Goal: Task Accomplishment & Management: Manage account settings

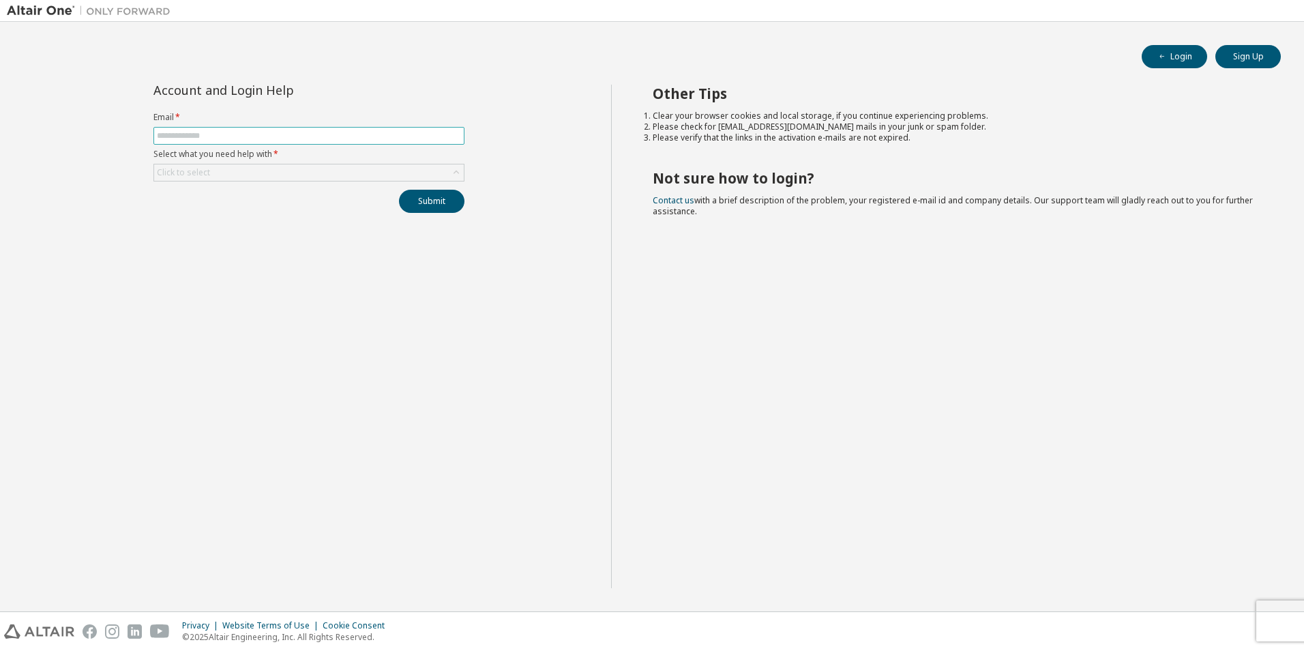
click at [379, 136] on input "text" at bounding box center [309, 135] width 304 height 11
type input "**********"
click at [326, 176] on div "Click to select" at bounding box center [309, 172] width 310 height 16
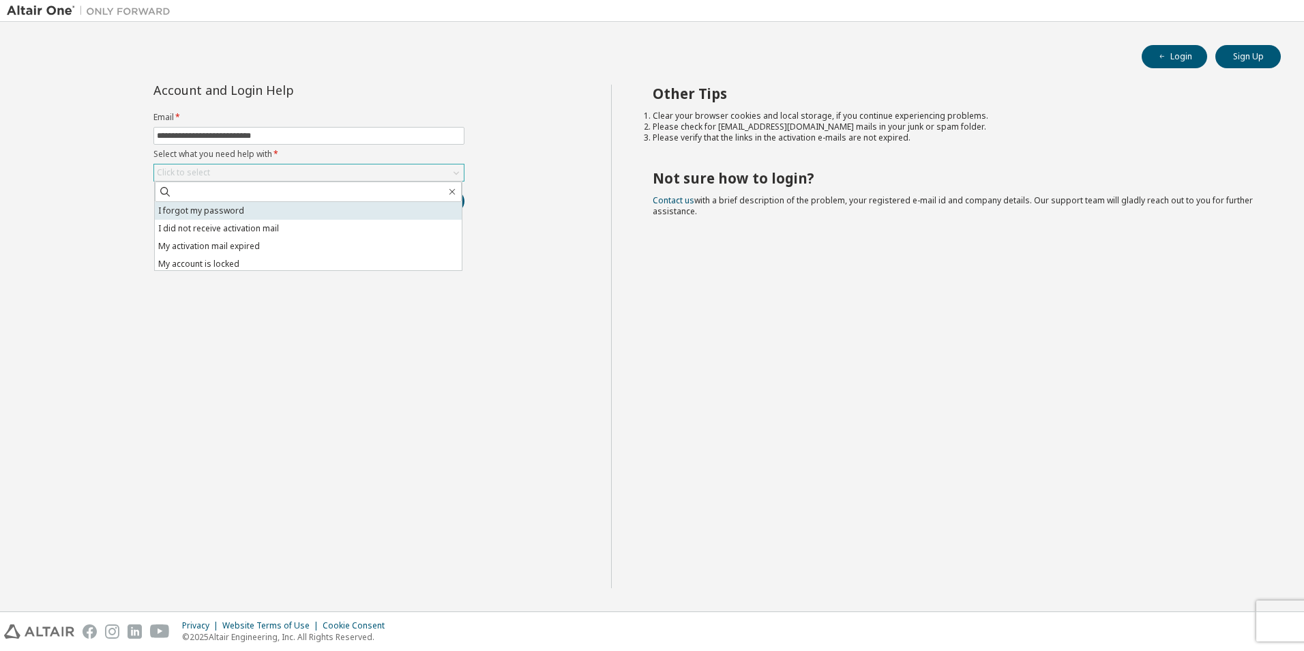
click at [305, 212] on li "I forgot my password" at bounding box center [308, 211] width 307 height 18
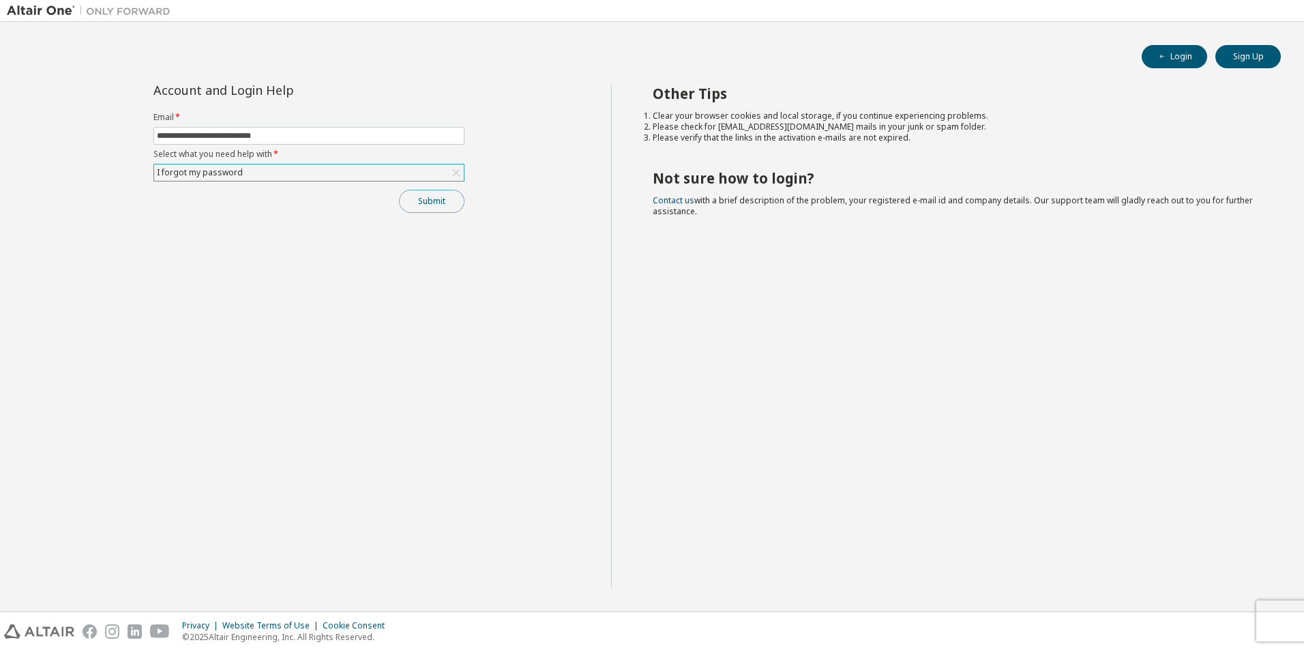
click at [441, 198] on button "Submit" at bounding box center [431, 201] width 65 height 23
drag, startPoint x: 317, startPoint y: 130, endPoint x: -3, endPoint y: 80, distance: 324.3
click at [0, 80] on html "**********" at bounding box center [652, 325] width 1304 height 651
click at [399, 190] on button "Submit" at bounding box center [431, 201] width 65 height 23
drag, startPoint x: 315, startPoint y: 138, endPoint x: 149, endPoint y: 145, distance: 166.5
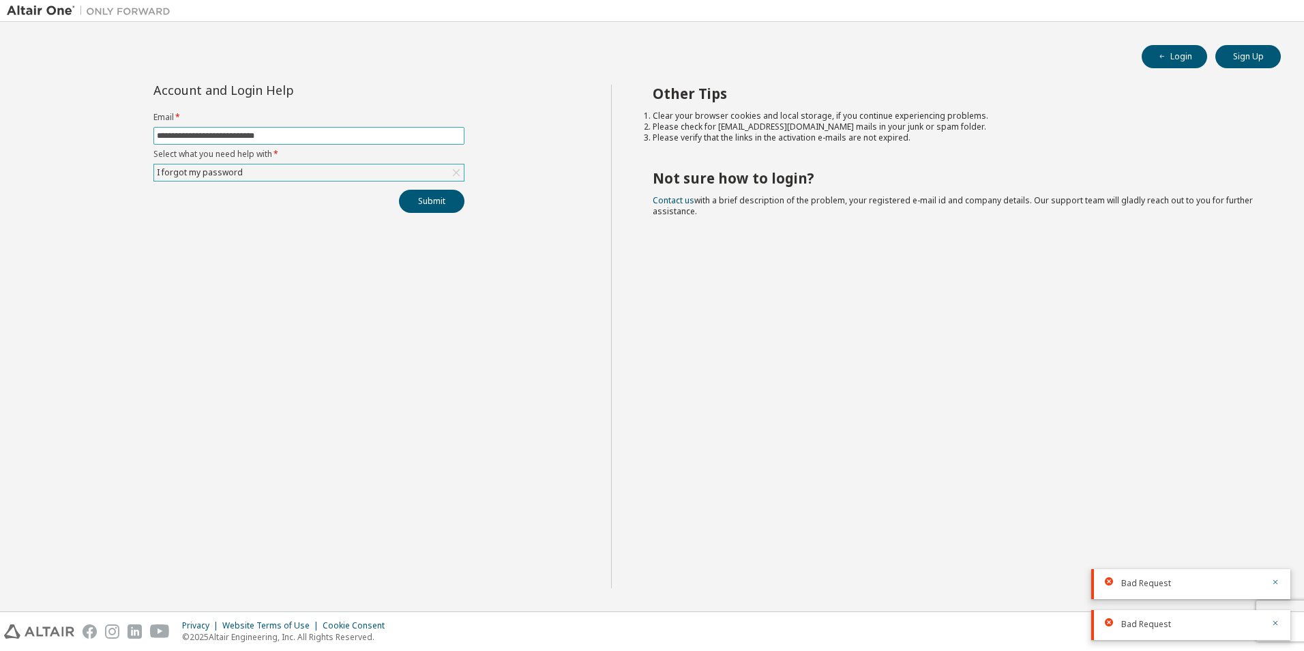
click at [164, 141] on span "**********" at bounding box center [308, 136] width 311 height 18
type input "*"
type input "**********"
click at [399, 190] on button "Submit" at bounding box center [431, 201] width 65 height 23
click at [96, 121] on div "**********" at bounding box center [309, 336] width 604 height 503
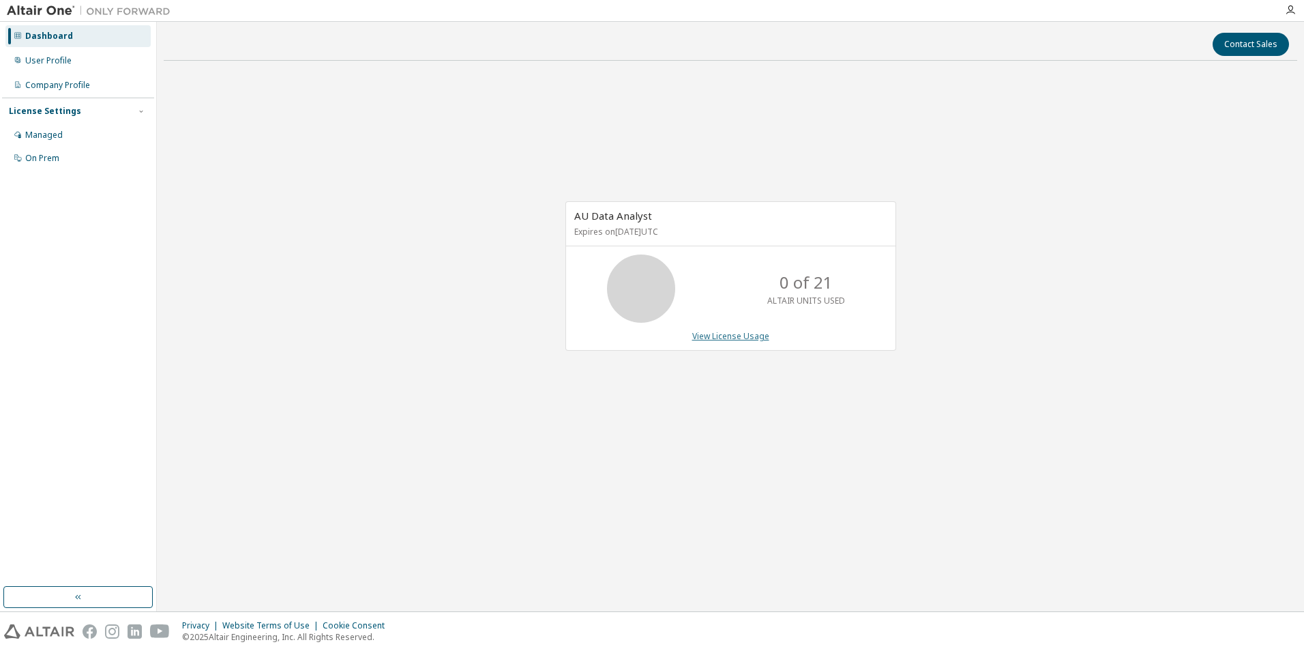
click at [720, 335] on link "View License Usage" at bounding box center [730, 336] width 77 height 12
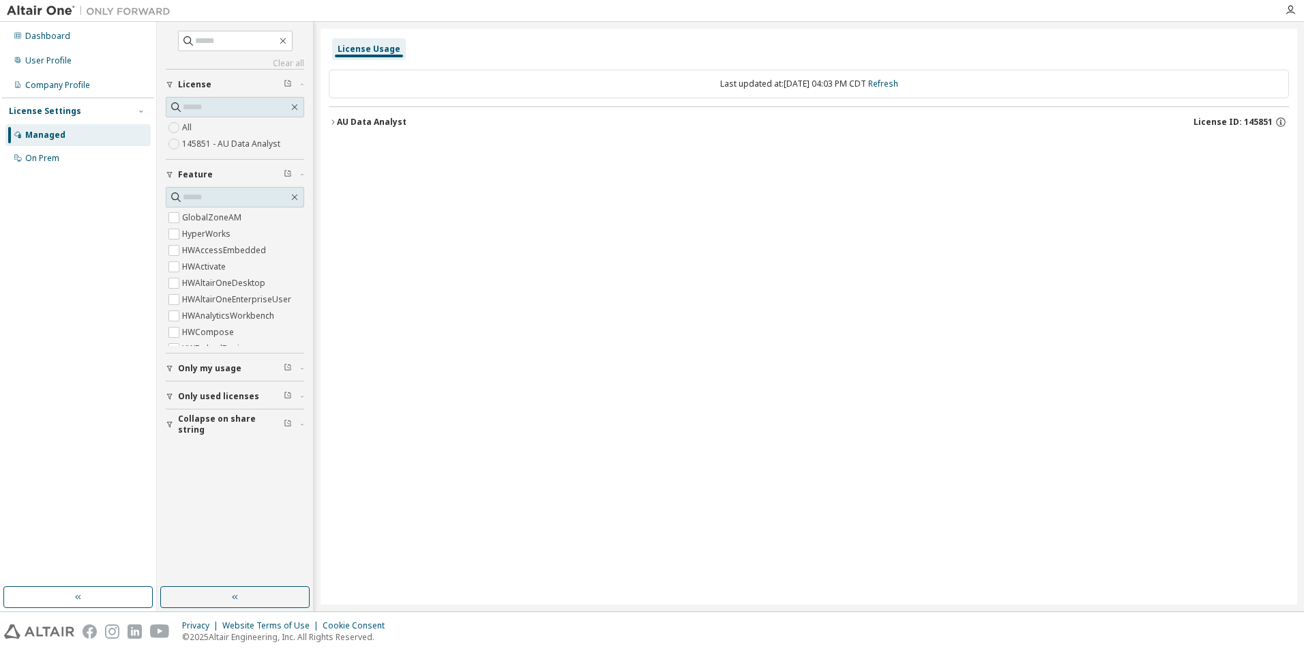
click at [340, 123] on div "AU Data Analyst" at bounding box center [372, 122] width 70 height 11
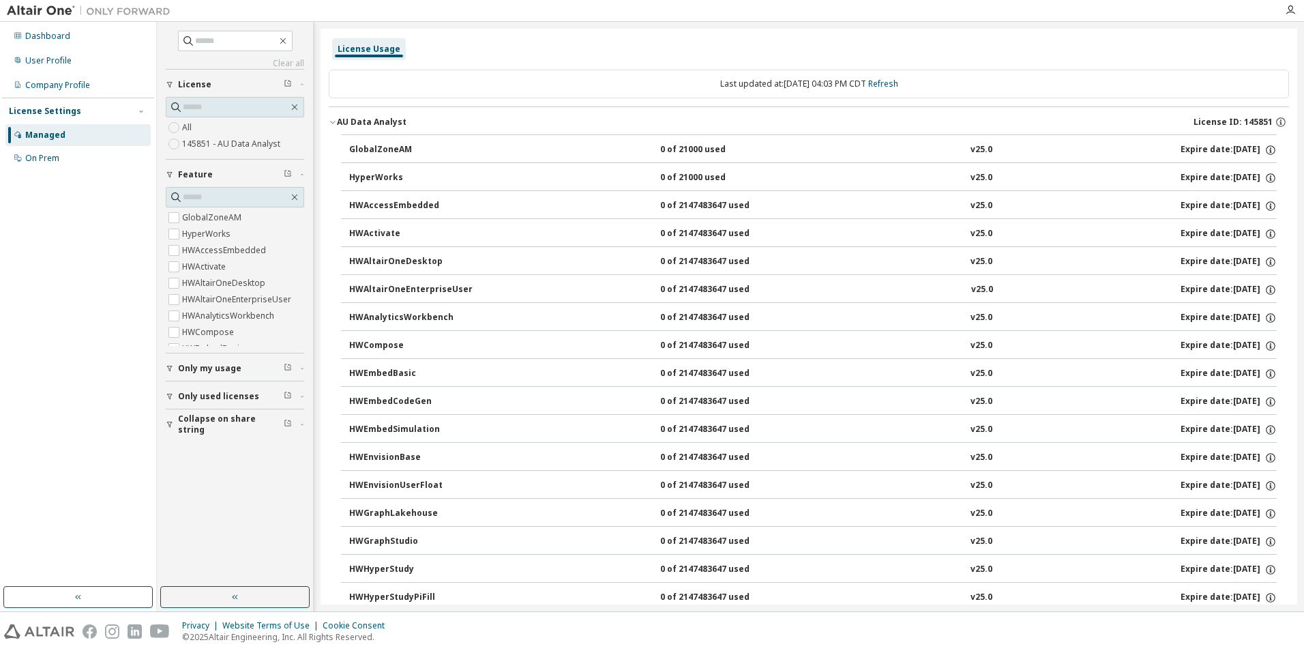
click at [336, 119] on icon "button" at bounding box center [333, 122] width 8 height 8
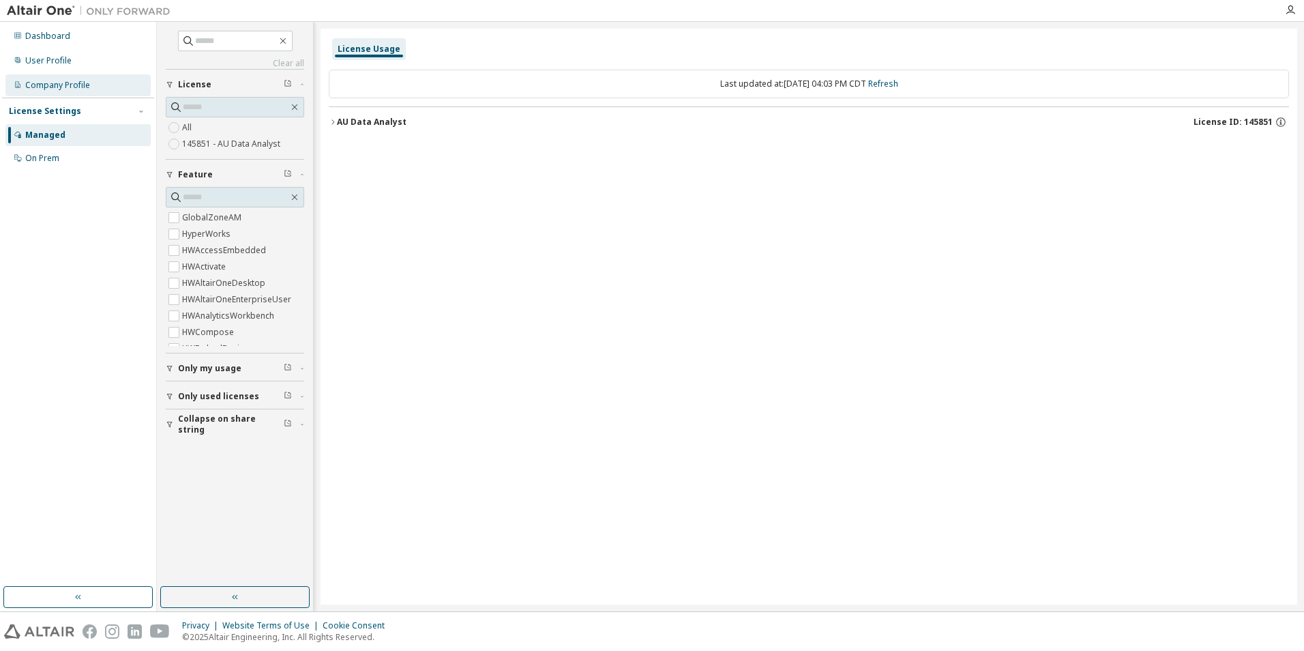
click at [66, 88] on div "Company Profile" at bounding box center [57, 85] width 65 height 11
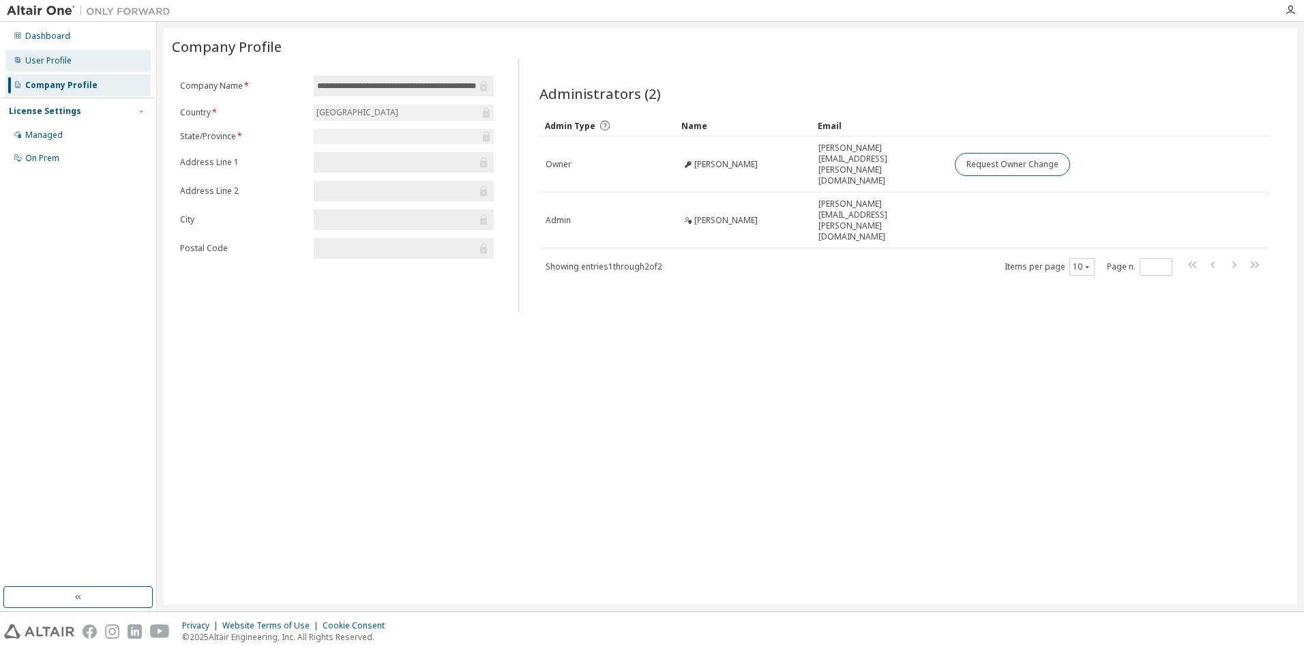
click at [57, 58] on div "User Profile" at bounding box center [48, 60] width 46 height 11
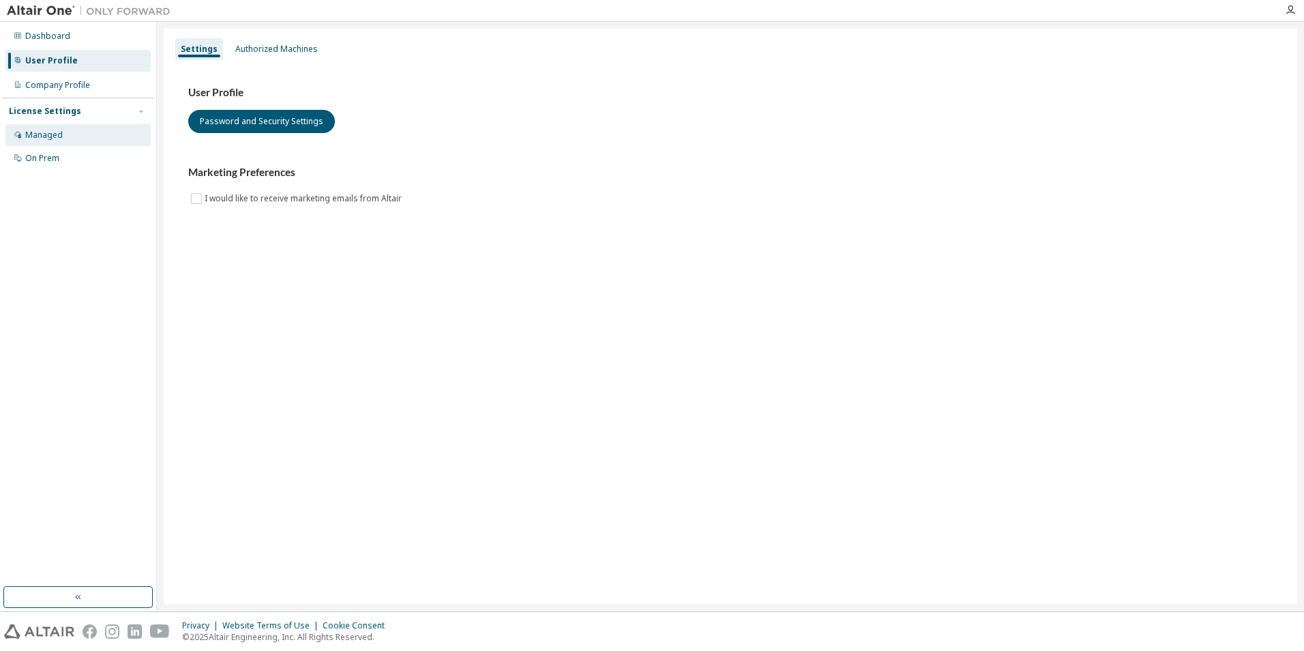
click at [44, 132] on div "Managed" at bounding box center [44, 135] width 38 height 11
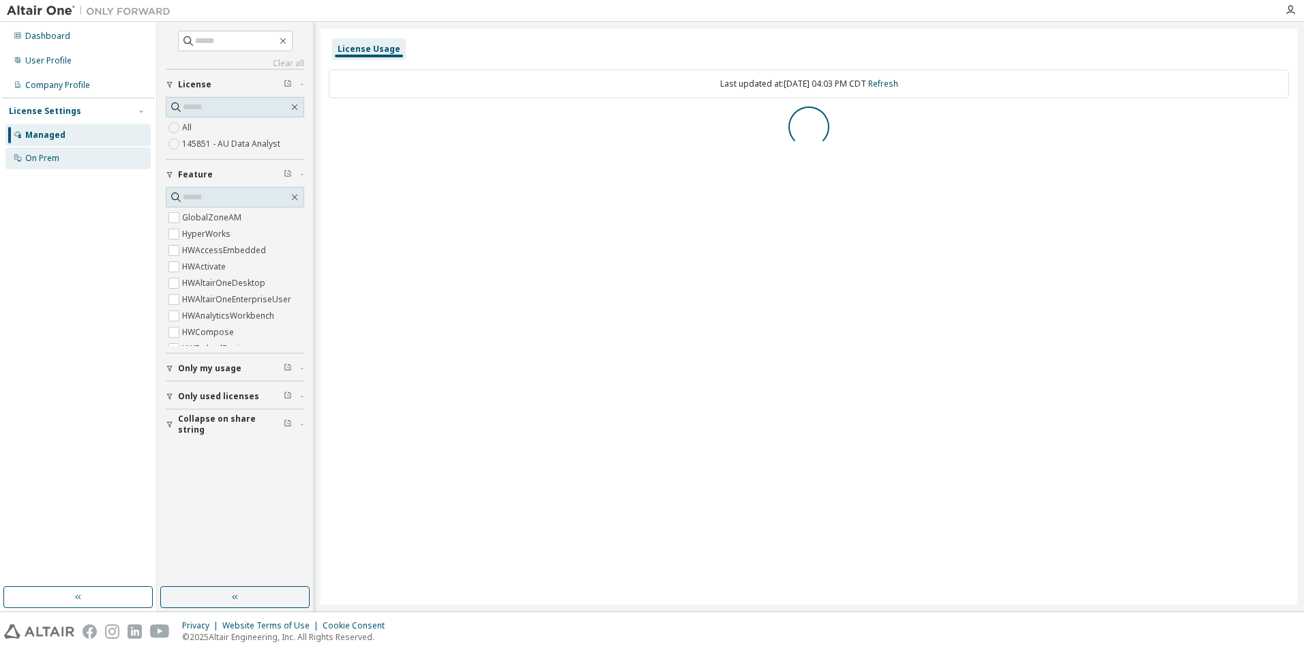
click at [50, 155] on div "On Prem" at bounding box center [42, 158] width 34 height 11
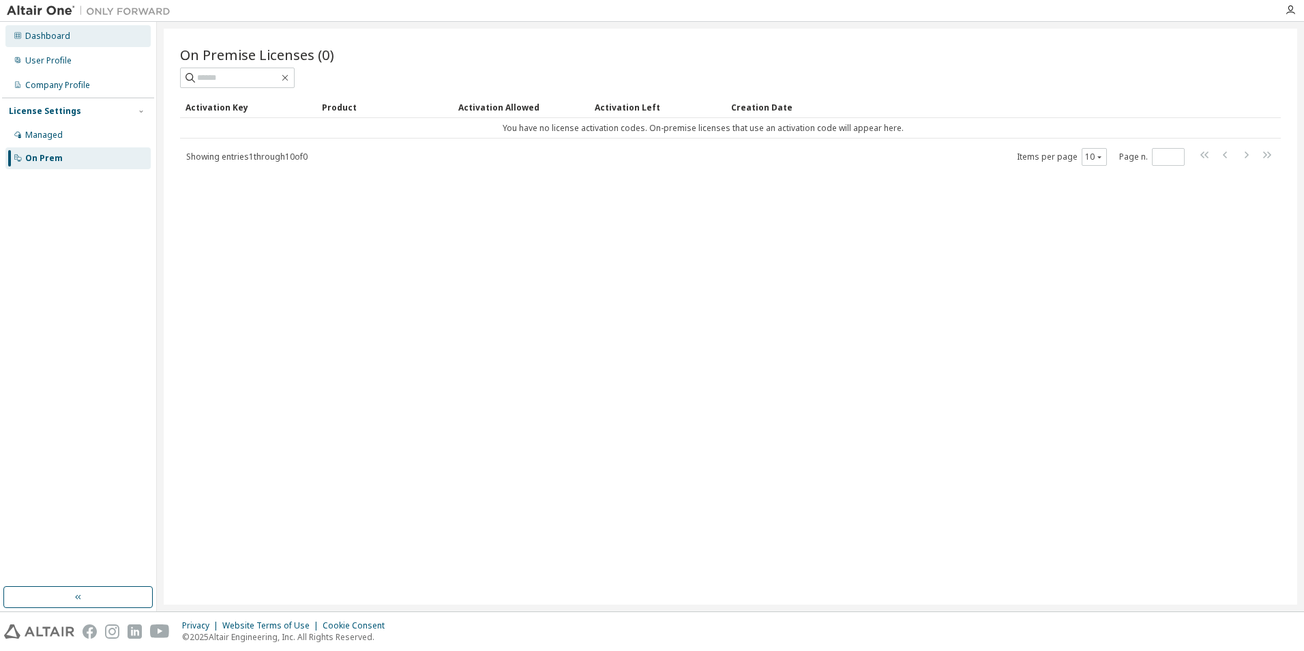
click at [70, 33] on div "Dashboard" at bounding box center [77, 36] width 145 height 22
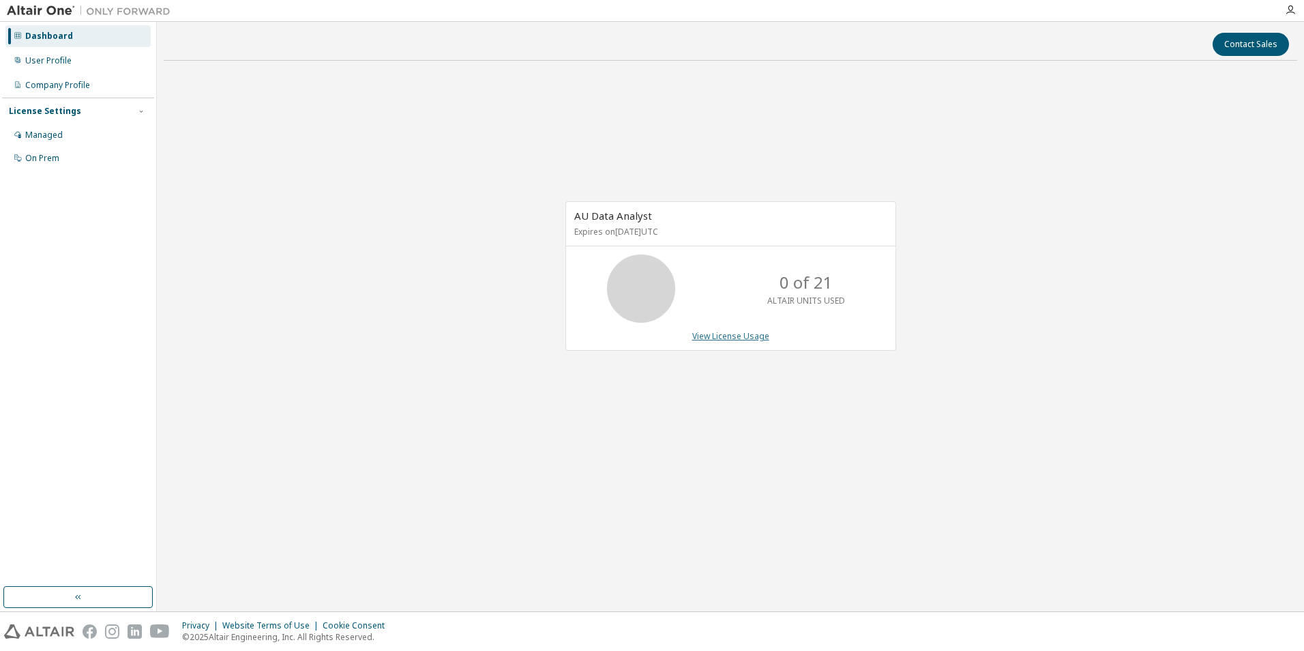
click at [725, 336] on link "View License Usage" at bounding box center [730, 336] width 77 height 12
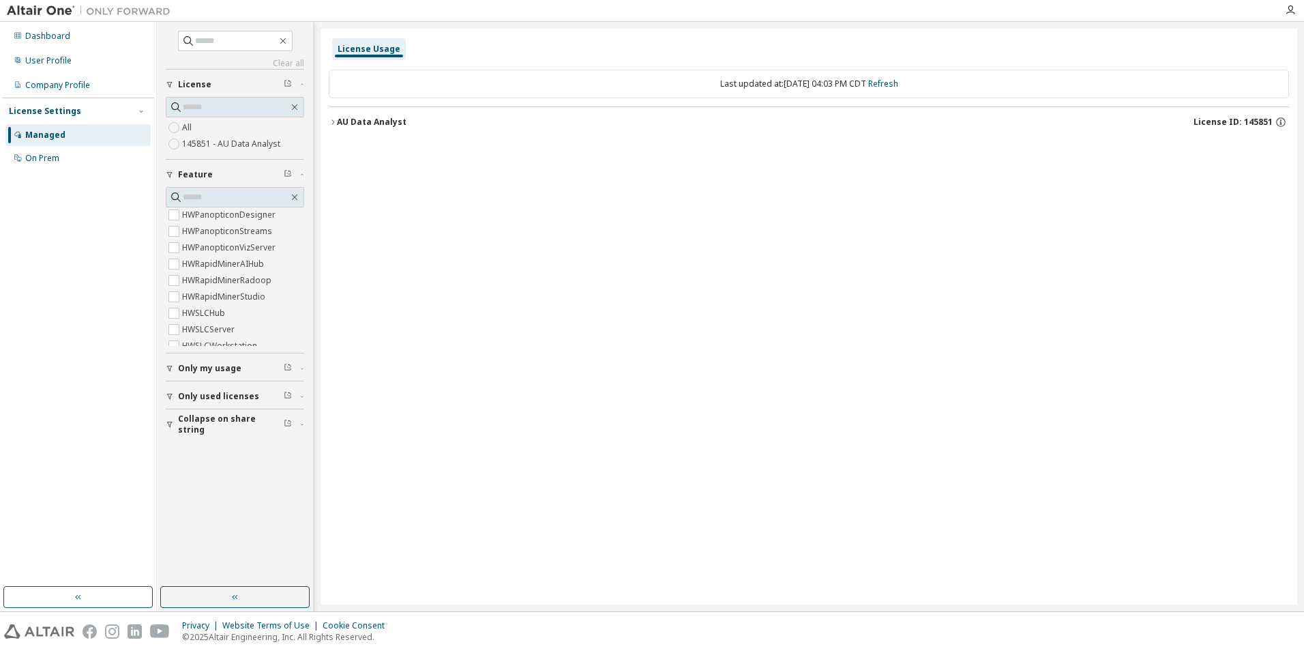
scroll to position [591, 0]
click at [55, 160] on div "On Prem" at bounding box center [42, 158] width 34 height 11
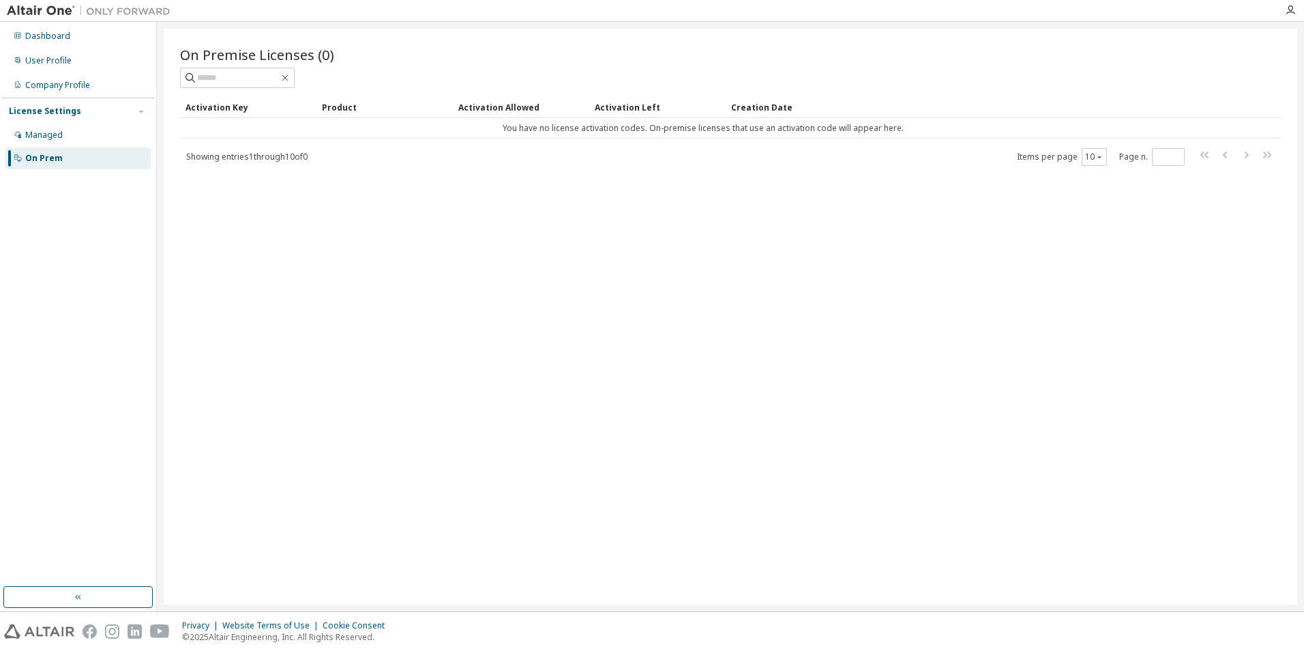
click at [250, 162] on div "Showing entries 1 through 10 of 0 Items per page 10 Page n. *" at bounding box center [730, 157] width 1101 height 20
click at [215, 104] on div "Activation Key" at bounding box center [247, 107] width 125 height 22
click at [307, 155] on span "Showing entries 1 through 10 of 0" at bounding box center [246, 157] width 121 height 12
click at [78, 135] on div "Managed" at bounding box center [77, 135] width 145 height 22
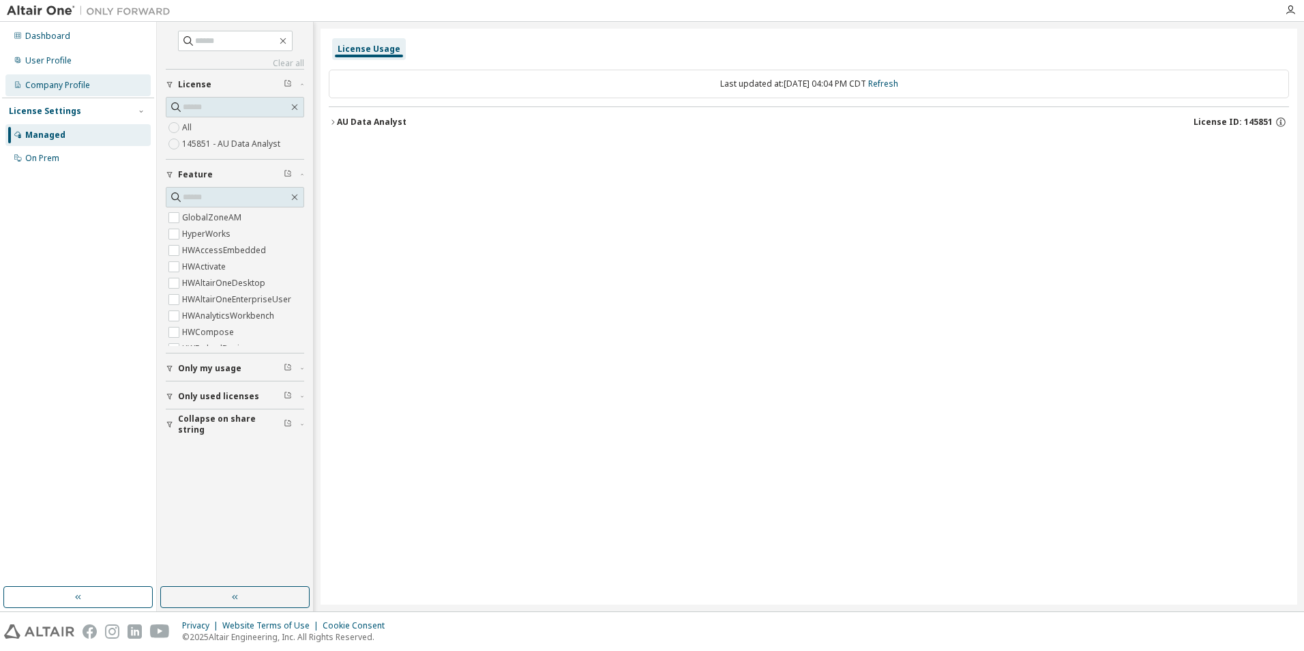
click at [87, 83] on div "Company Profile" at bounding box center [57, 85] width 65 height 11
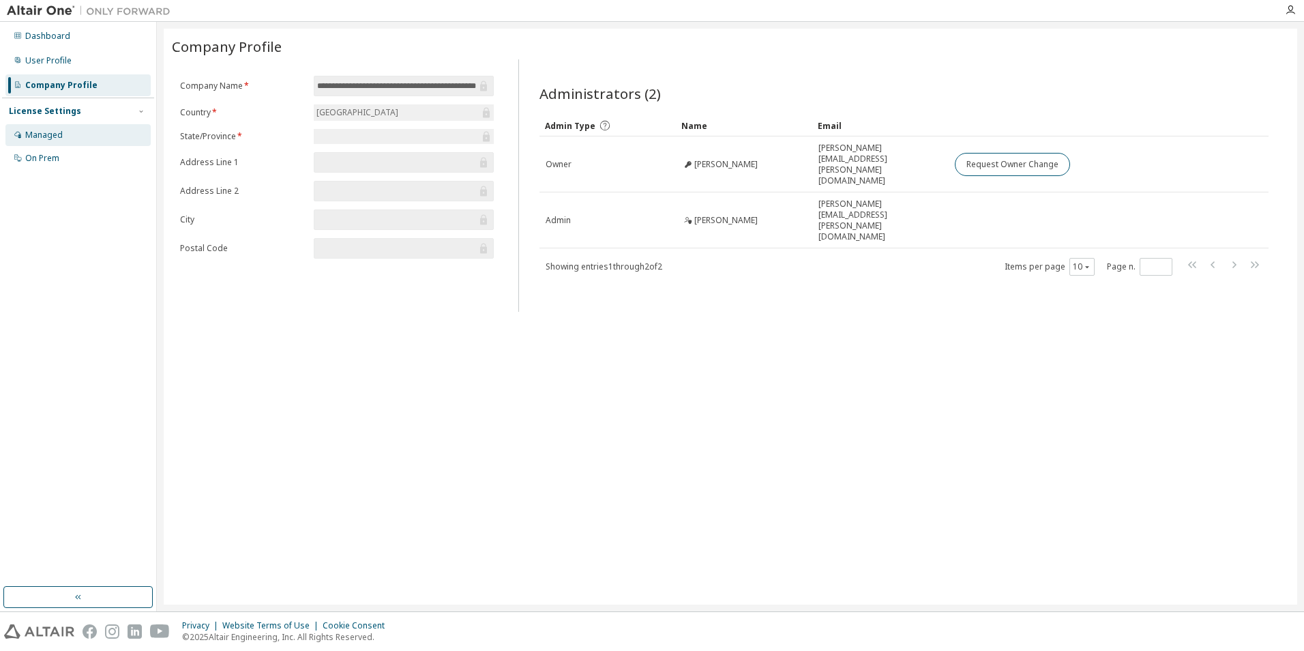
click at [60, 130] on div "Managed" at bounding box center [44, 135] width 38 height 11
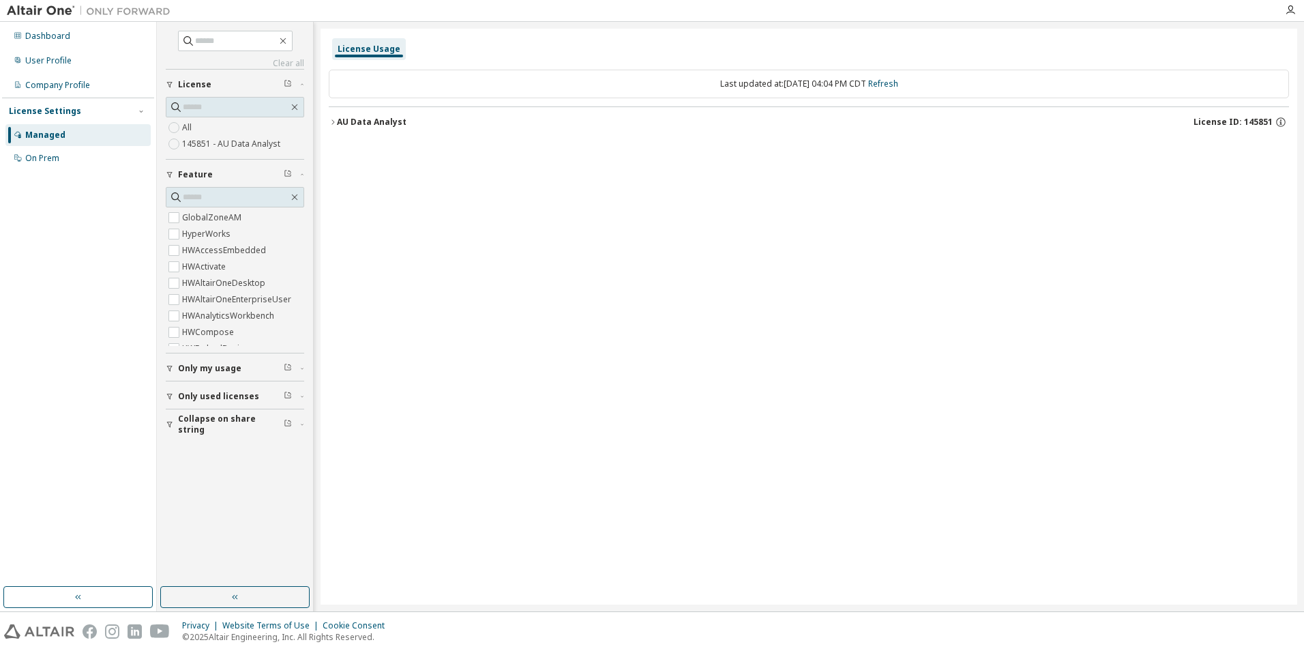
click at [206, 145] on label "145851 - AU Data Analyst" at bounding box center [232, 144] width 101 height 16
drag, startPoint x: 1272, startPoint y: 123, endPoint x: 1247, endPoint y: 126, distance: 24.8
click at [1247, 126] on span "License ID: 145851" at bounding box center [1232, 122] width 79 height 11
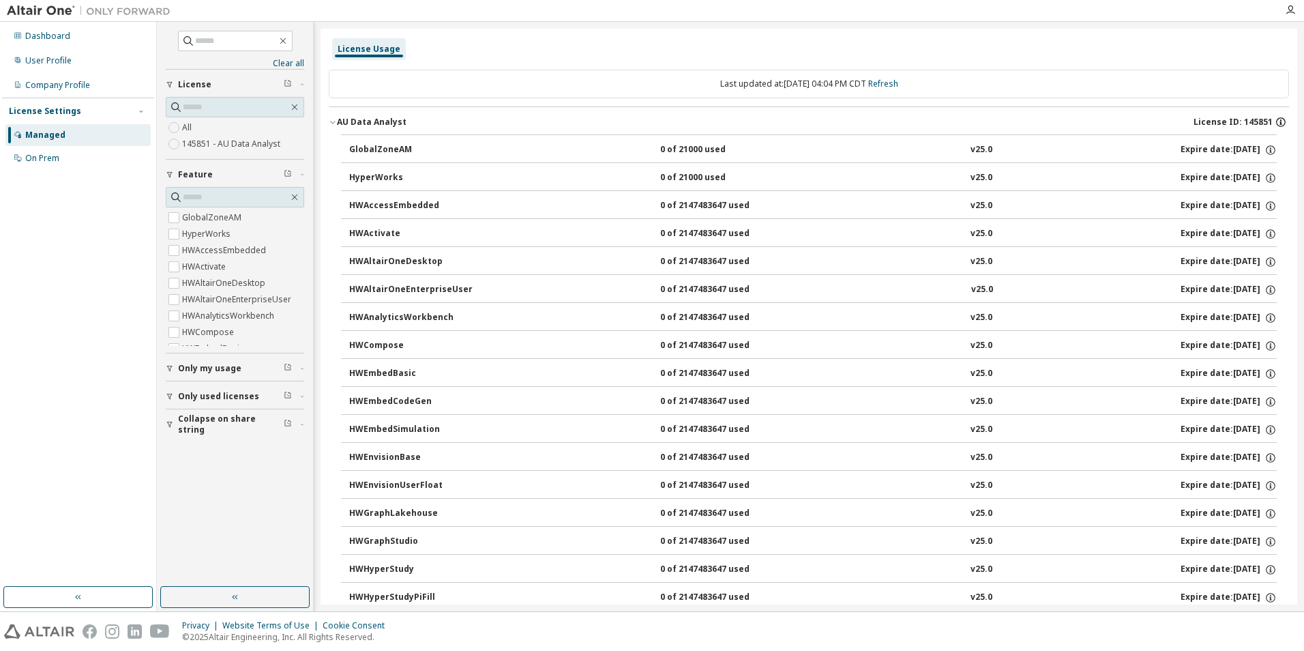
click at [1279, 123] on icon "button" at bounding box center [1281, 122] width 12 height 12
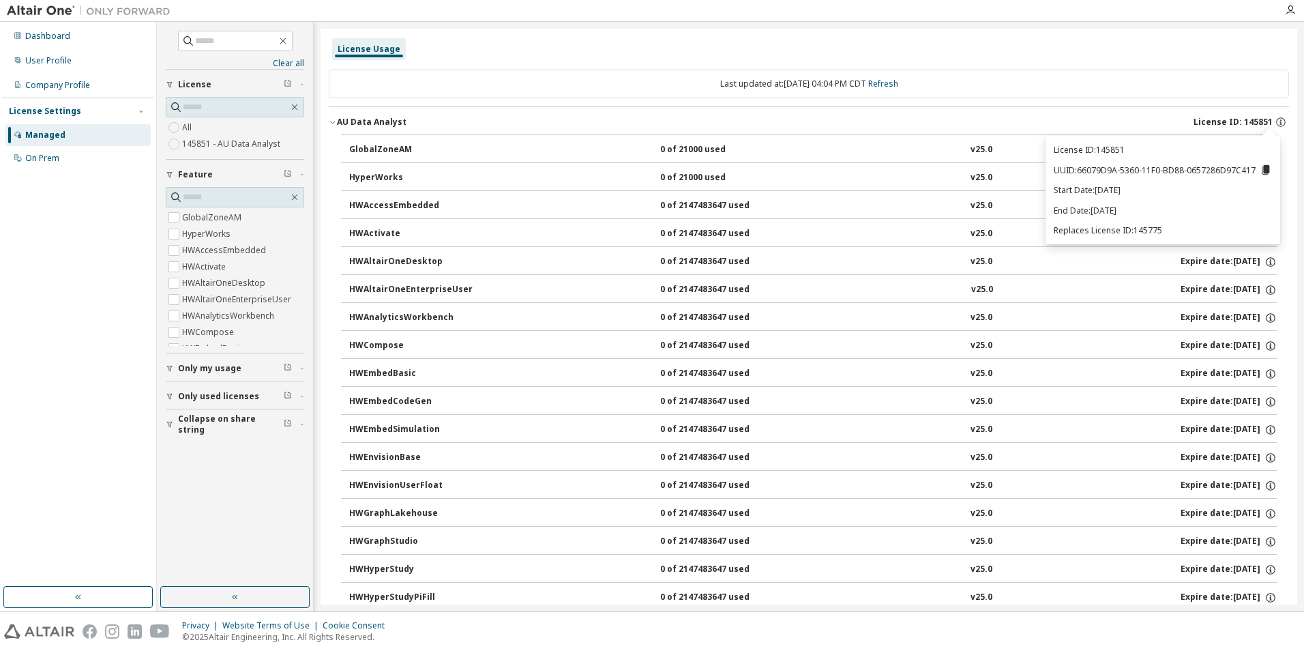
click at [329, 107] on button "AU Data Analyst License ID: 145851" at bounding box center [809, 122] width 960 height 30
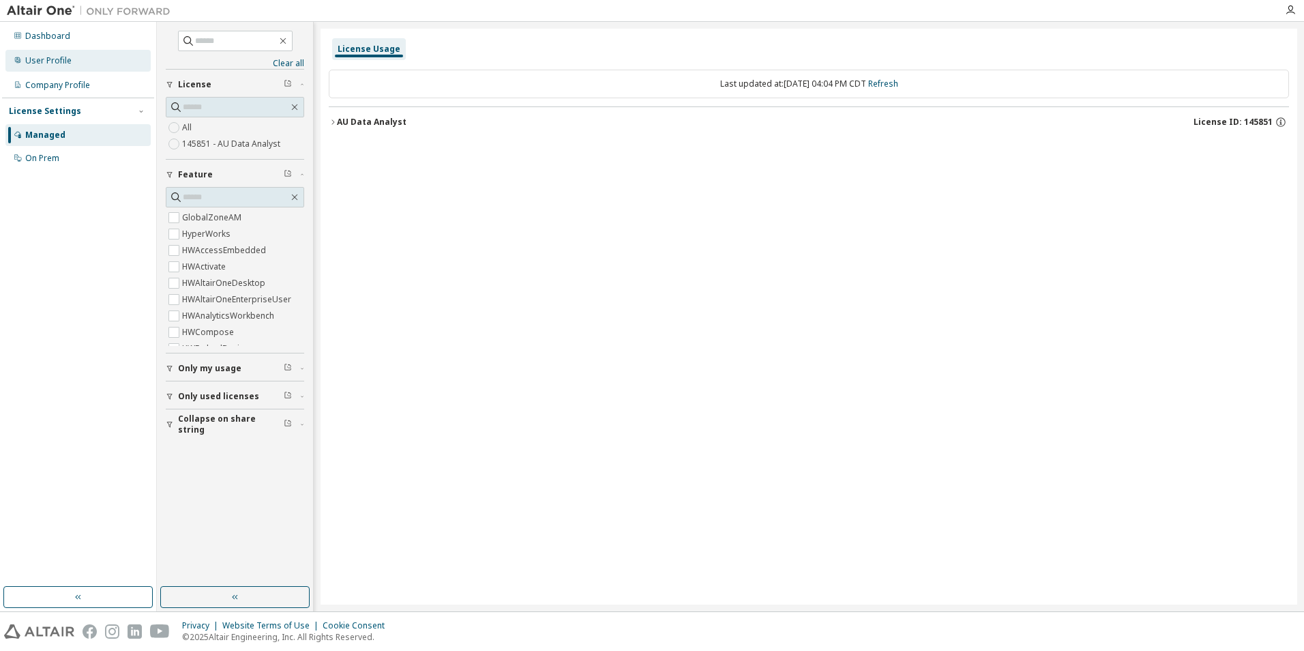
click at [49, 61] on div "User Profile" at bounding box center [48, 60] width 46 height 11
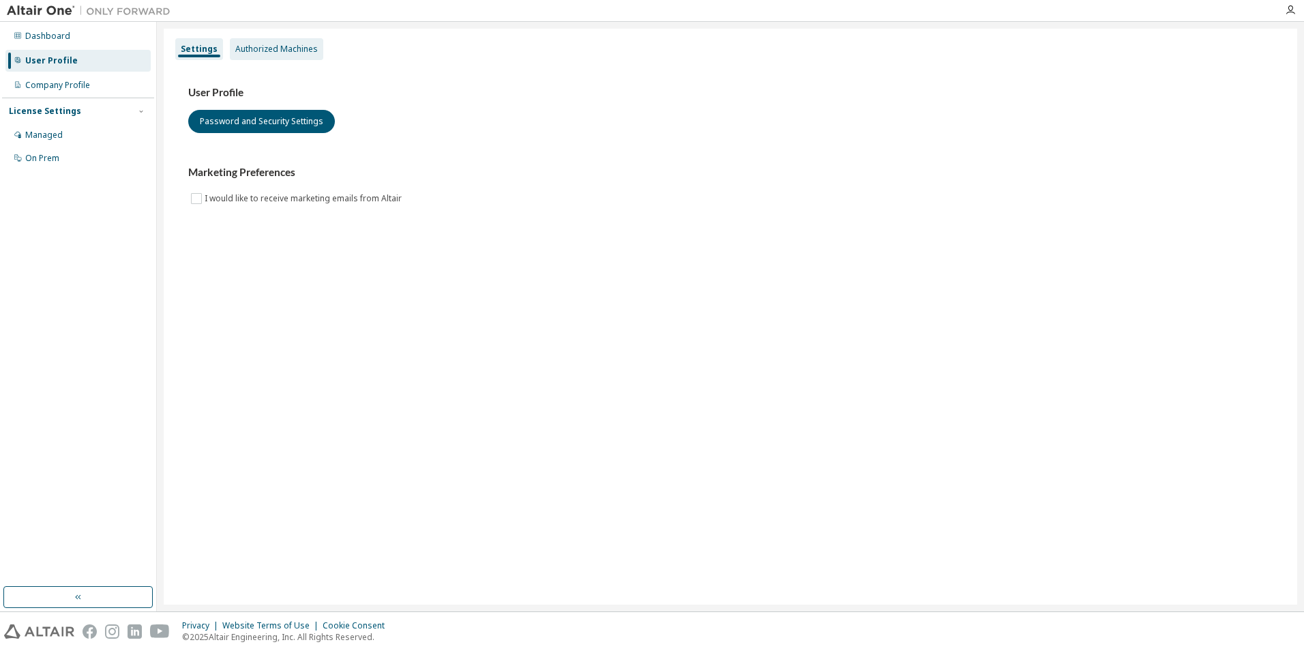
click at [275, 57] on div "Authorized Machines" at bounding box center [276, 49] width 93 height 22
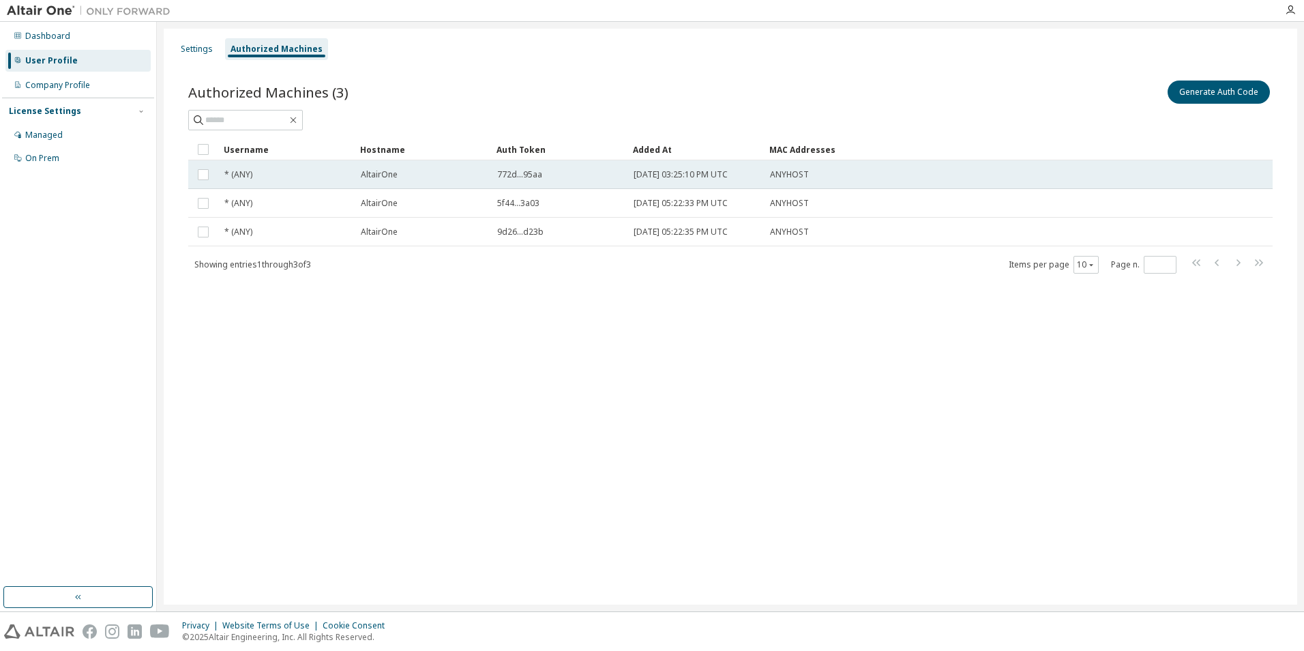
click at [526, 183] on td "772d...95aa" at bounding box center [559, 174] width 136 height 29
click at [1098, 104] on div "Generate Auth Code Delete Auth Token" at bounding box center [1001, 92] width 542 height 29
click at [1098, 94] on button "Generate Auth Code" at bounding box center [1116, 91] width 102 height 23
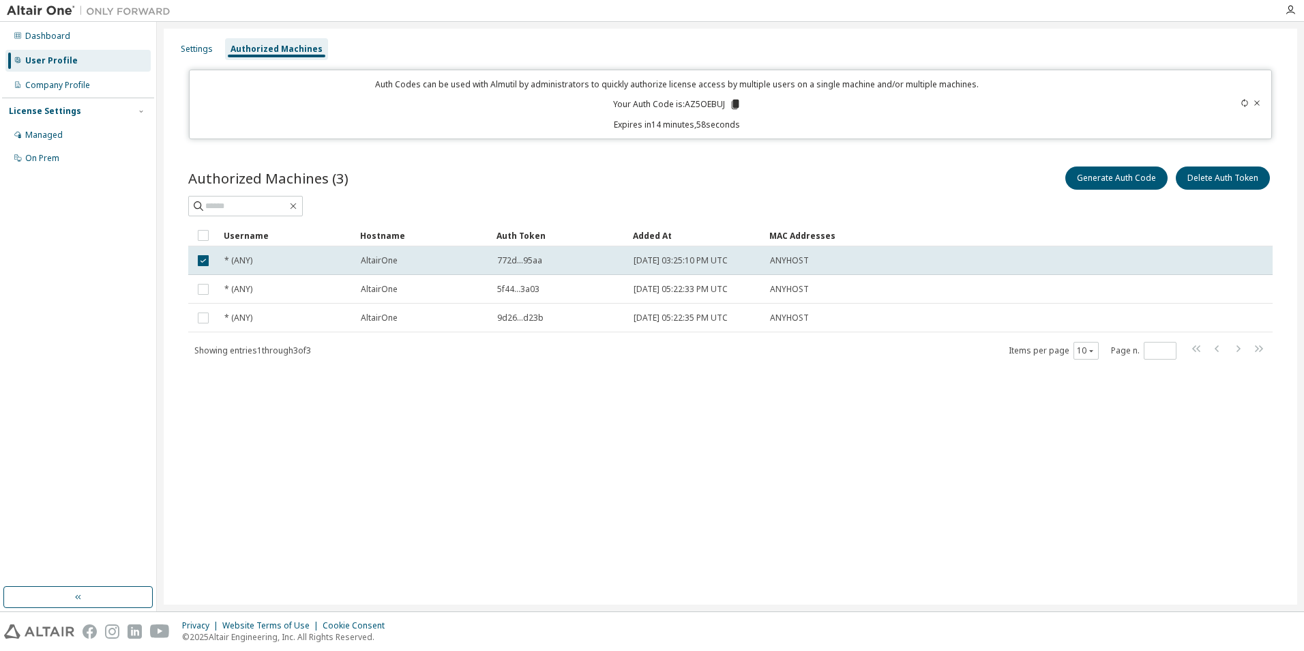
click at [735, 100] on icon at bounding box center [735, 105] width 8 height 10
